Goal: Check status: Check status

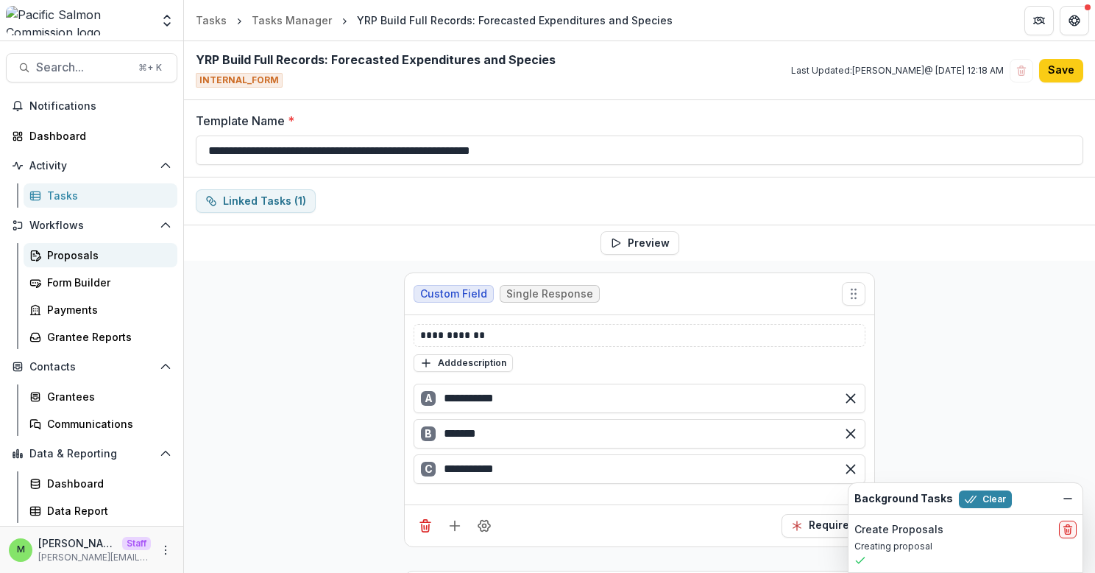
click at [99, 258] on div "Proposals" at bounding box center [106, 254] width 118 height 15
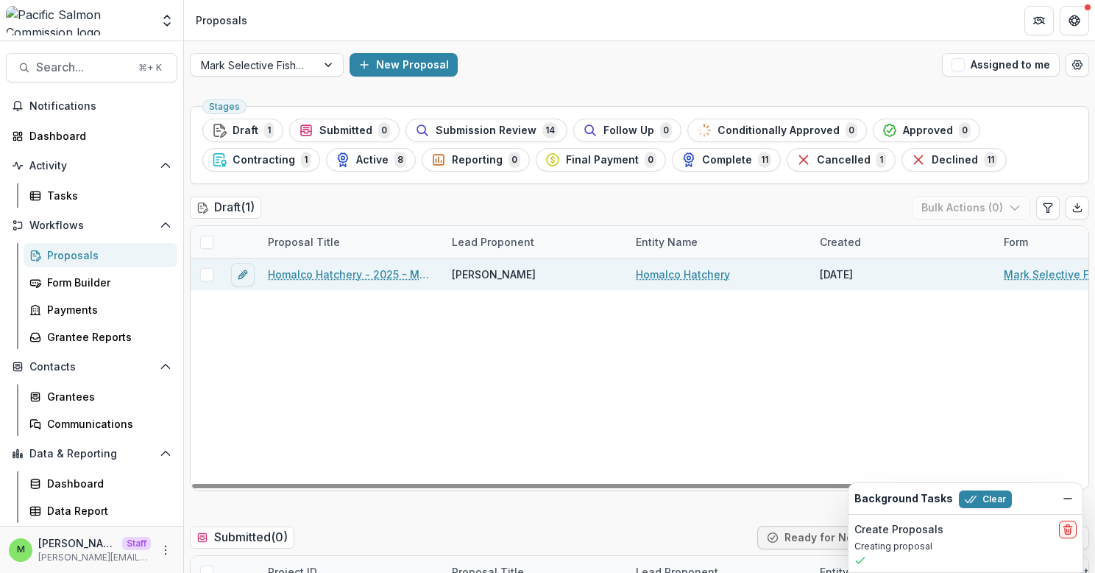
click at [313, 273] on link "Homalco Hatchery - 2025 - Mark Selective Fishery Fund Application 2025" at bounding box center [351, 273] width 166 height 15
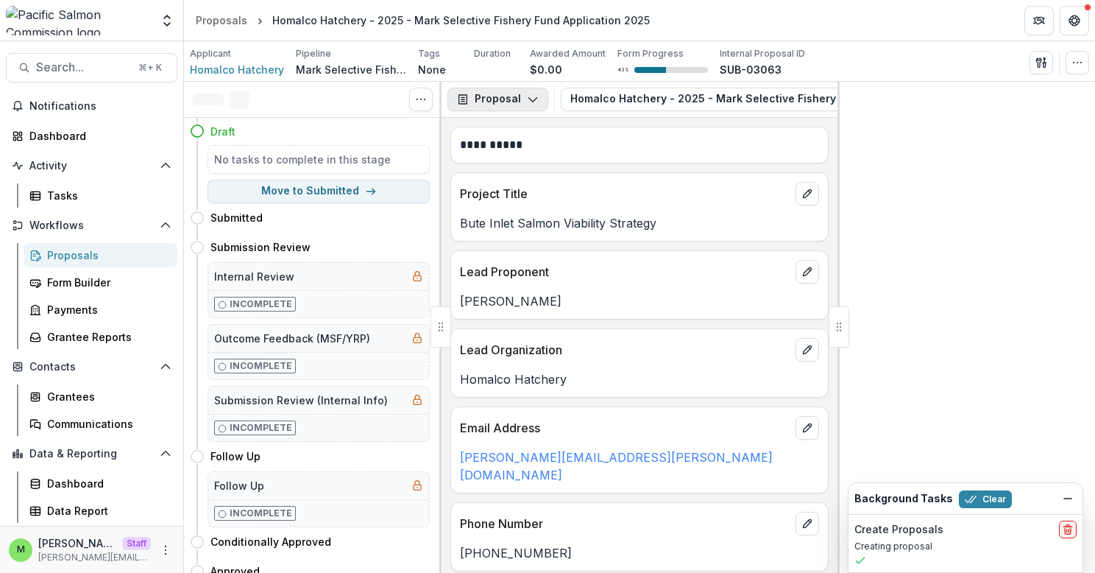
click at [519, 100] on button "Proposal" at bounding box center [497, 100] width 101 height 24
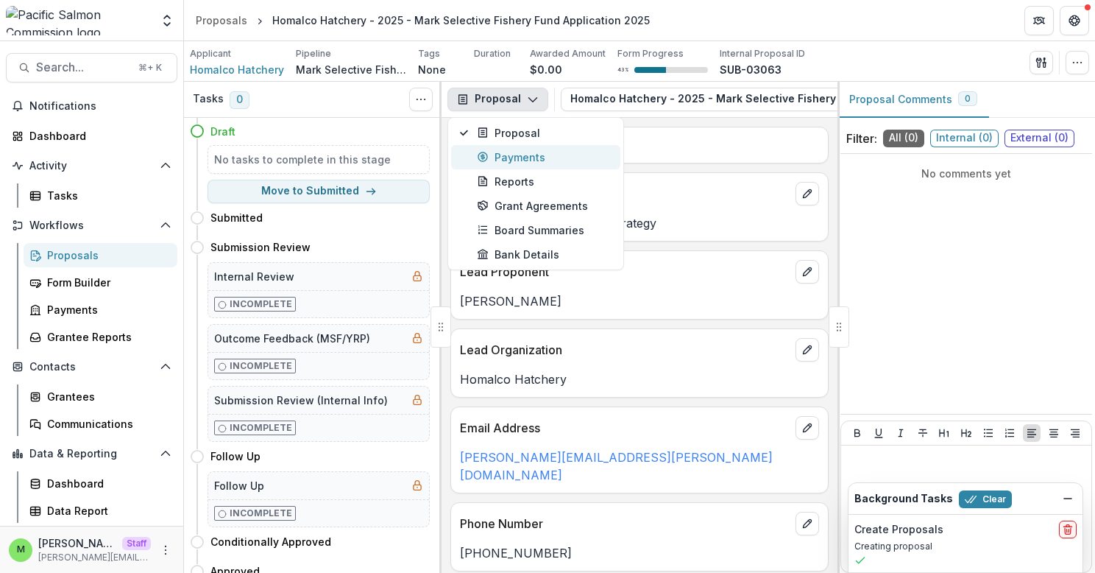
click at [525, 159] on div "Payments" at bounding box center [544, 156] width 135 height 15
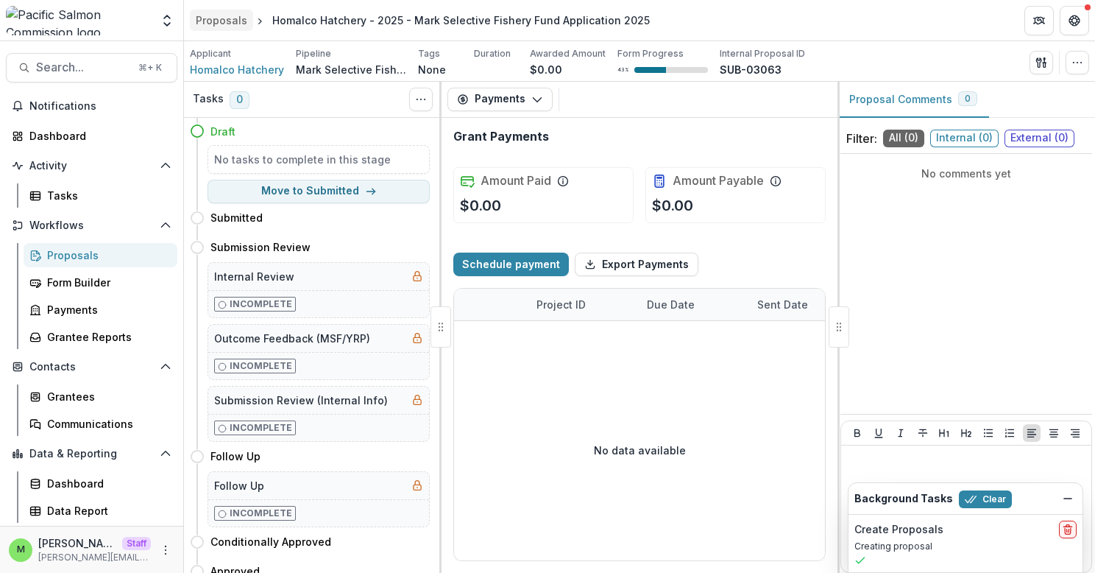
click at [210, 29] on link "Proposals" at bounding box center [221, 20] width 63 height 21
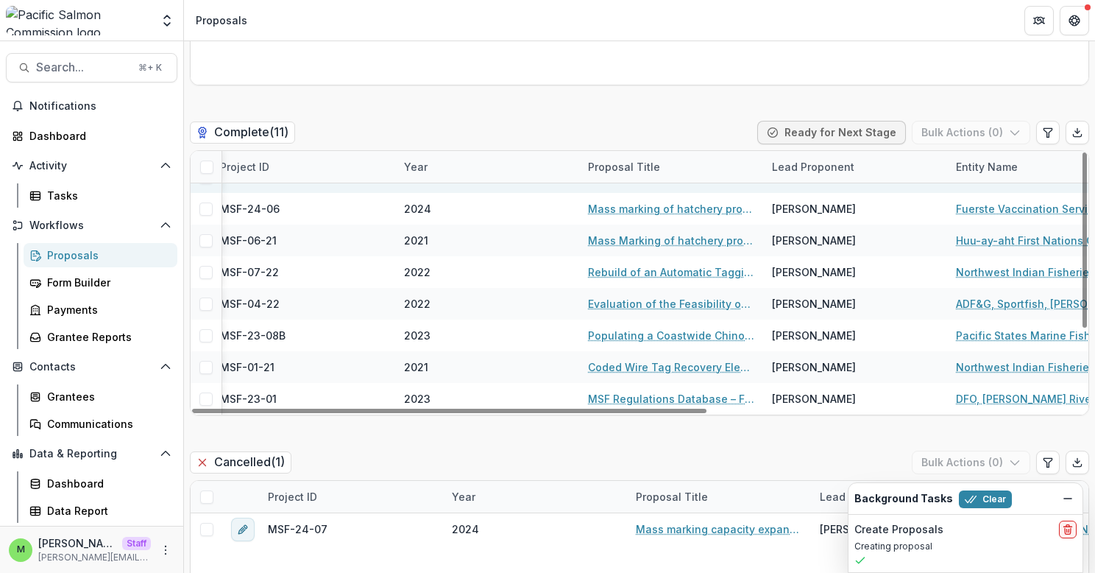
scroll to position [3374, 0]
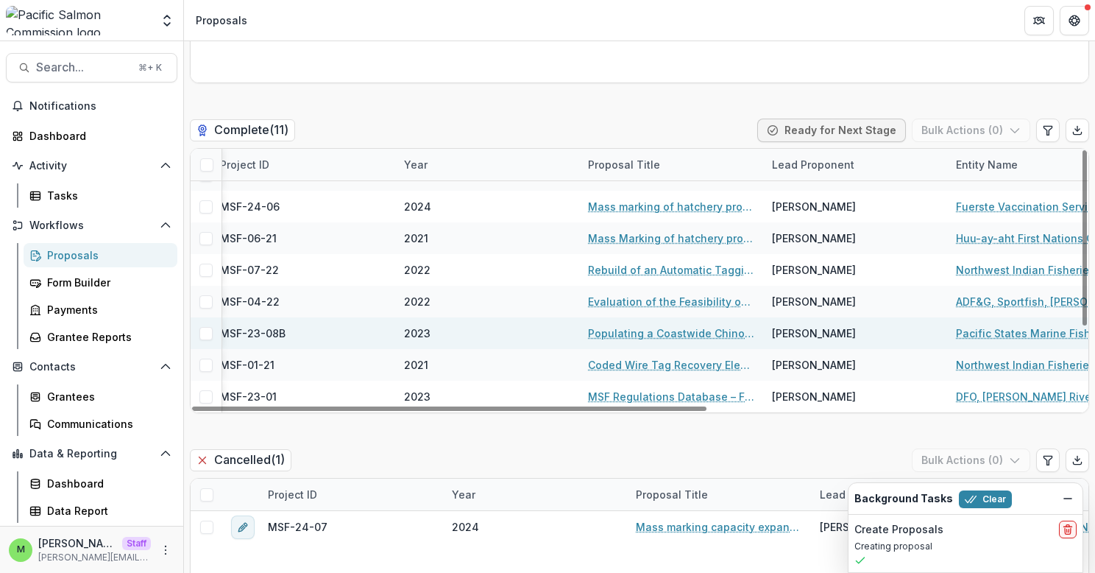
click at [625, 336] on link "Populating a Coastwide Chinook and Coho Fishing Regulations Database (PSMFC Por…" at bounding box center [671, 332] width 166 height 15
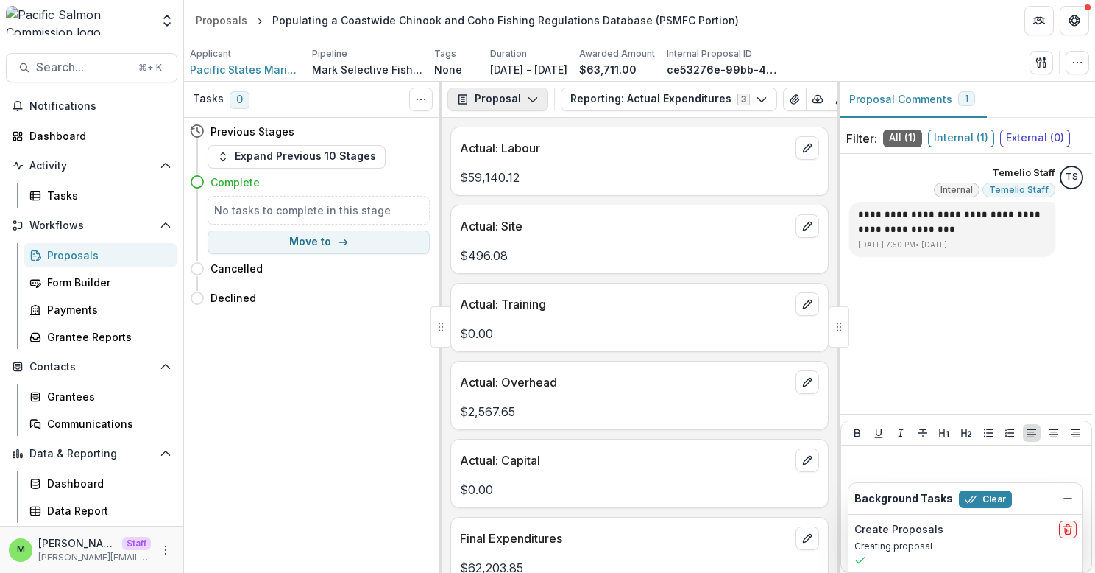
click at [512, 103] on button "Proposal" at bounding box center [497, 100] width 101 height 24
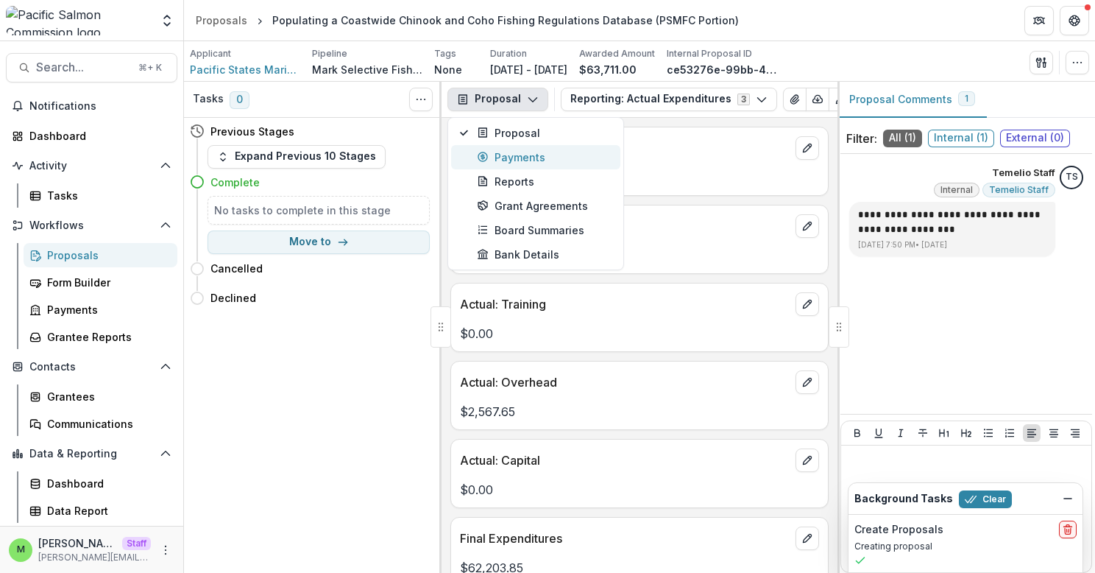
click at [512, 161] on div "Payments" at bounding box center [544, 156] width 135 height 15
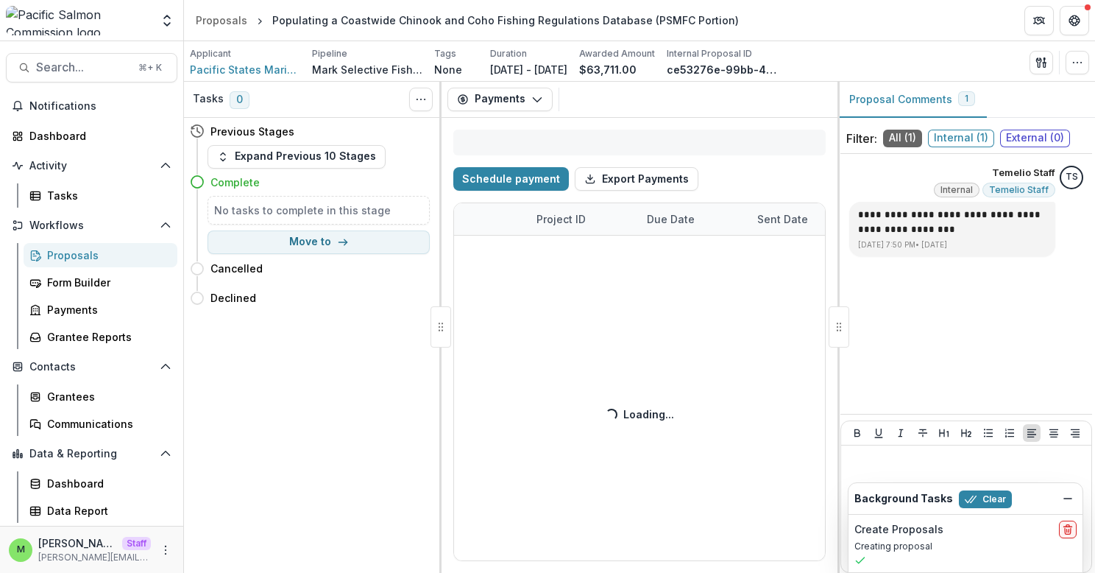
select select "****"
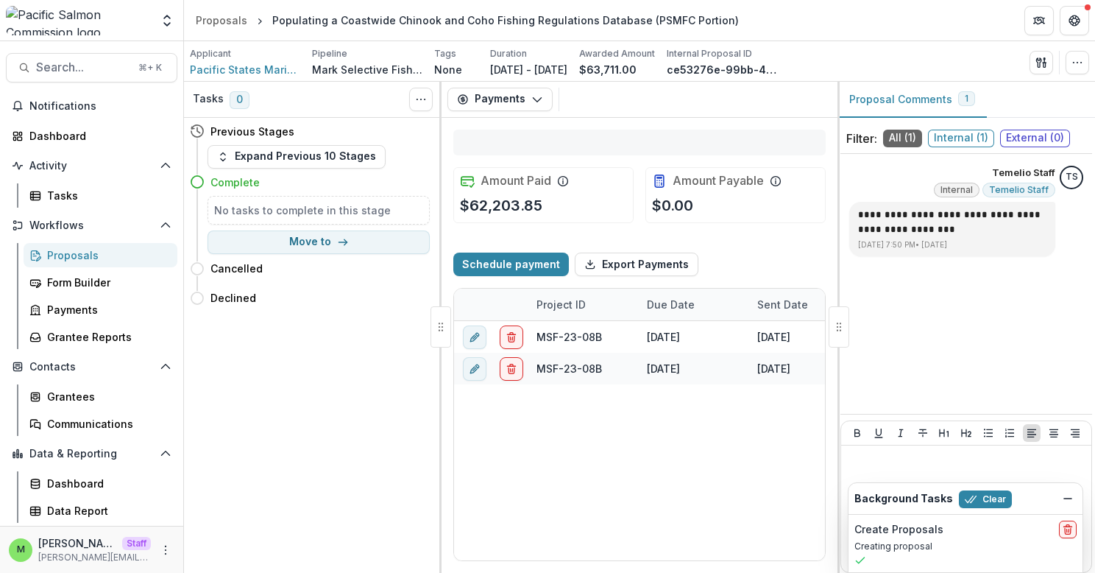
select select "****"
drag, startPoint x: 553, startPoint y: 205, endPoint x: 482, endPoint y: 205, distance: 71.4
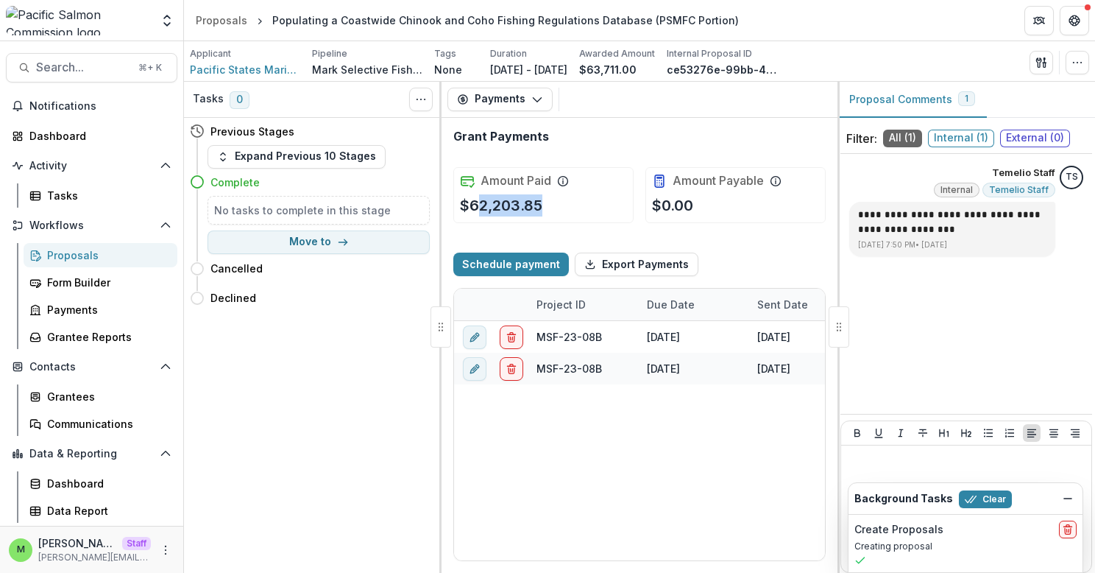
click at [482, 205] on div "Amount Paid $62,203.85" at bounding box center [543, 195] width 180 height 56
click at [467, 208] on p "$62,203.85" at bounding box center [501, 205] width 82 height 22
drag, startPoint x: 546, startPoint y: 207, endPoint x: 456, endPoint y: 210, distance: 89.8
click at [456, 210] on div "Amount Paid $62,203.85" at bounding box center [543, 195] width 180 height 56
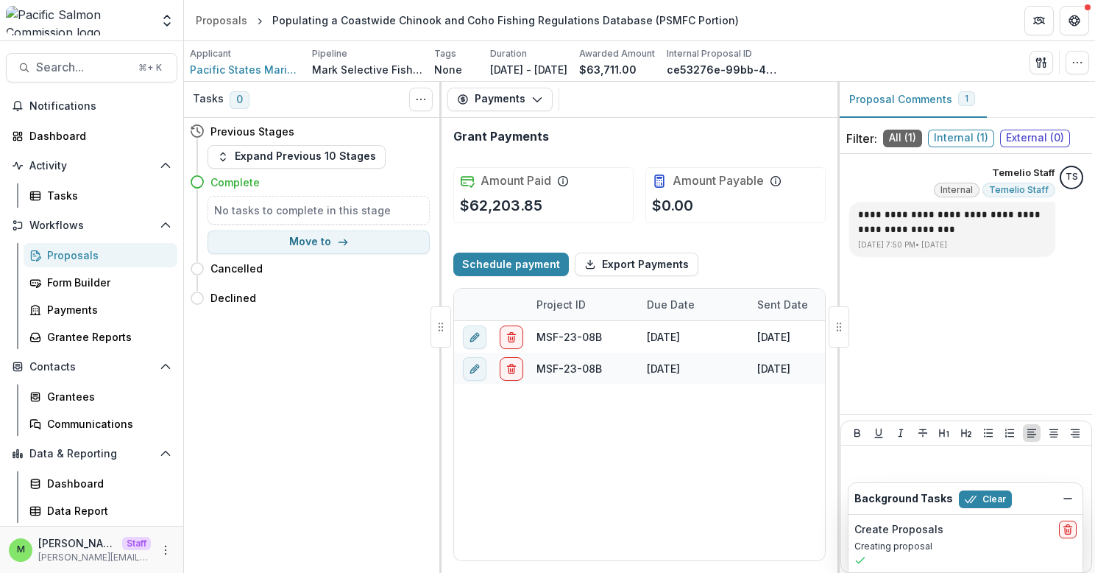
drag, startPoint x: 461, startPoint y: 208, endPoint x: 609, endPoint y: 208, distance: 147.9
click at [609, 208] on div "Amount Paid $62,203.85" at bounding box center [543, 195] width 180 height 56
click at [680, 204] on p "$0.00" at bounding box center [672, 205] width 41 height 22
select select "****"
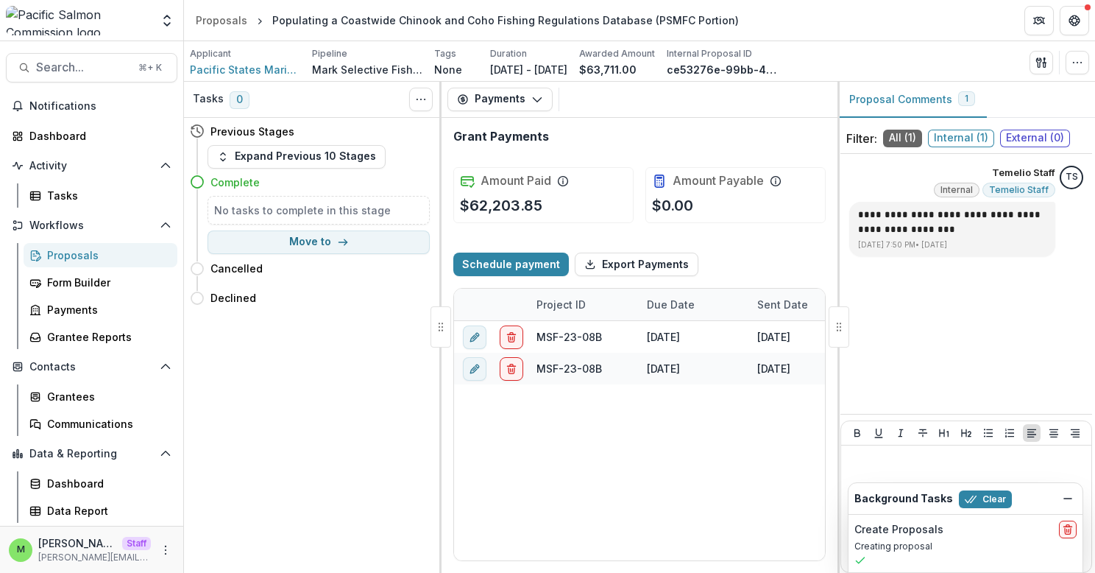
select select "****"
